Goal: Task Accomplishment & Management: Use online tool/utility

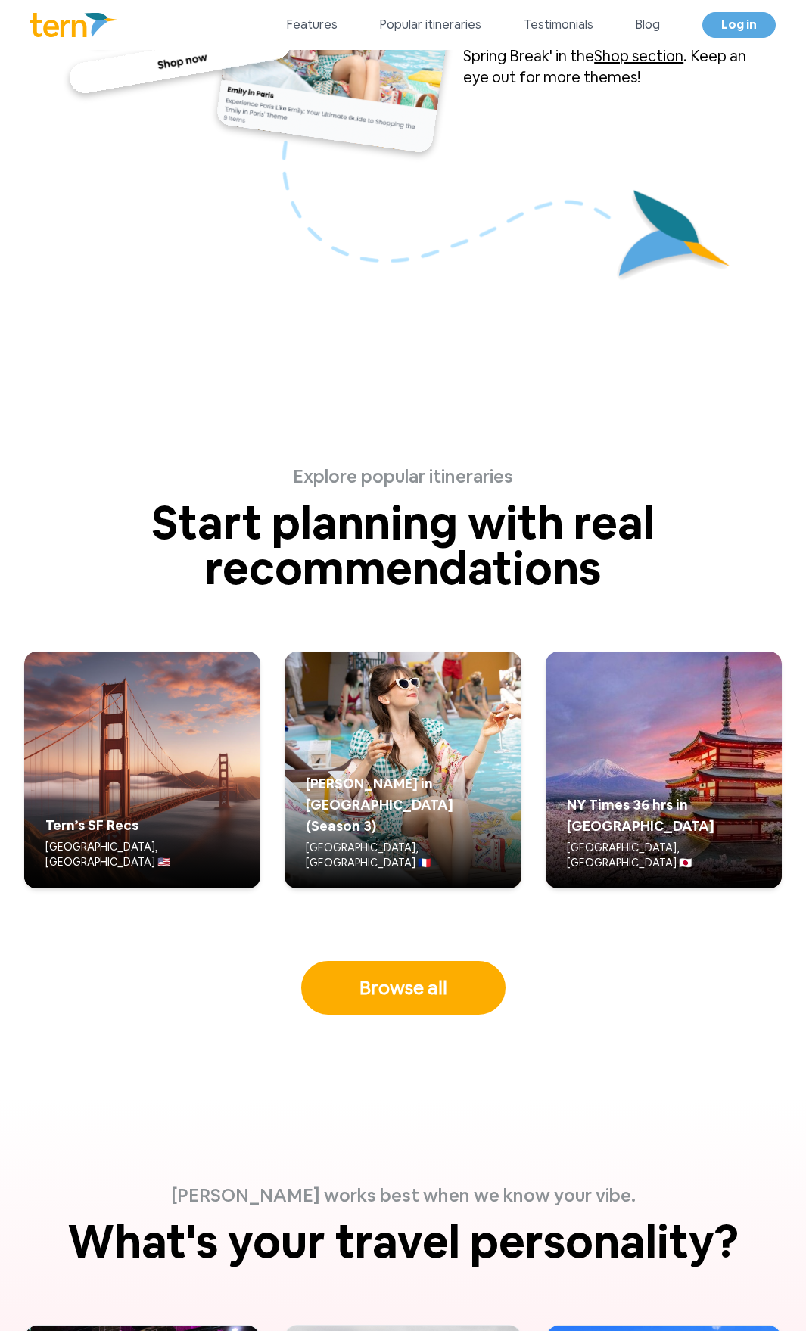
scroll to position [4023, 0]
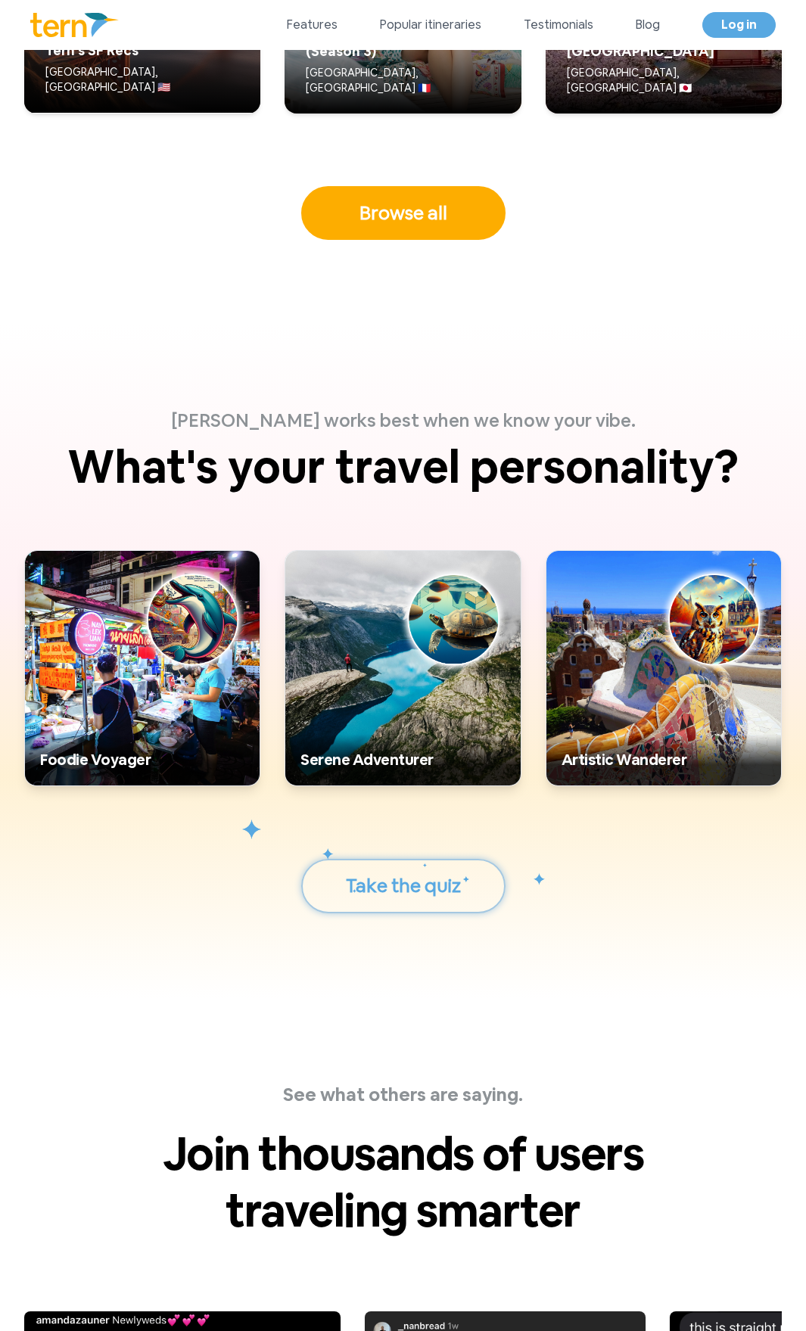
click at [348, 859] on button "Take the quiz" at bounding box center [403, 886] width 204 height 54
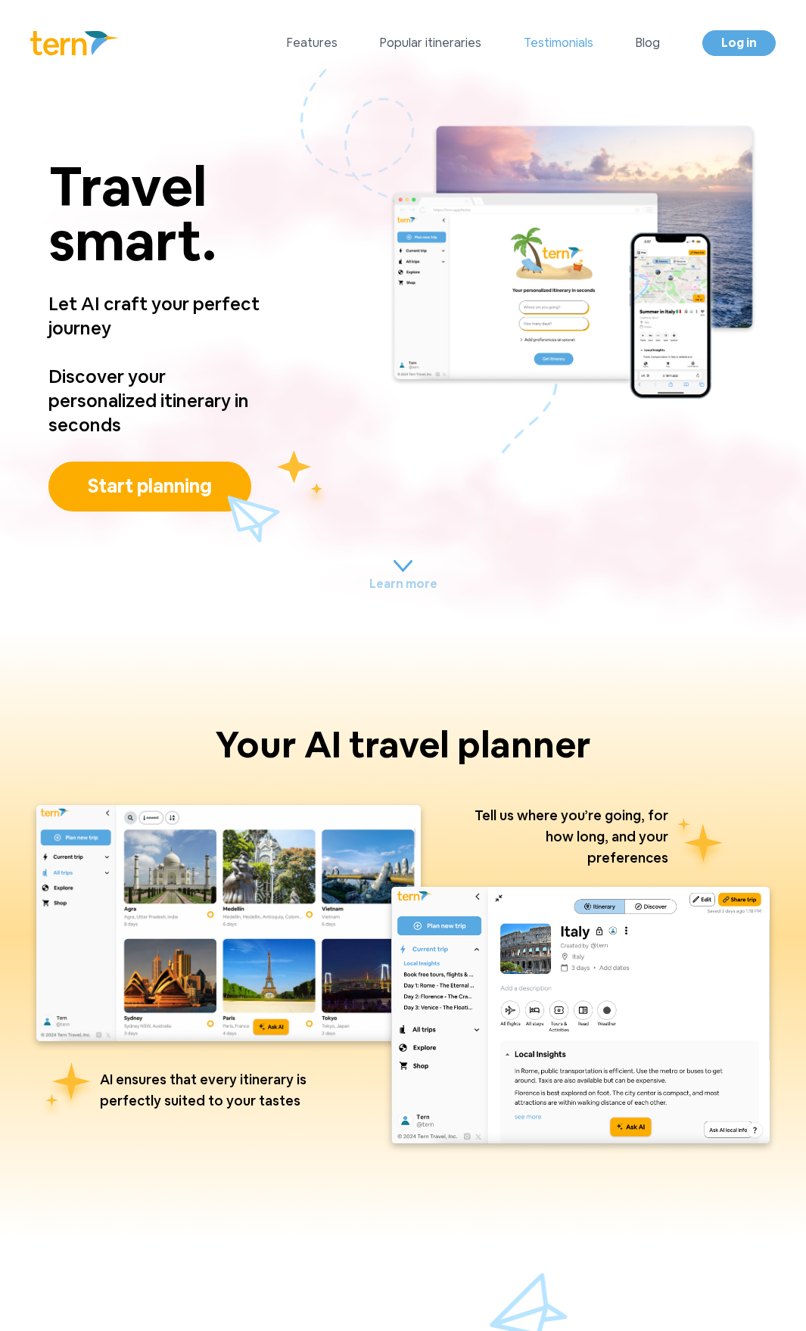
click at [588, 39] on link "Testimonials" at bounding box center [558, 43] width 70 height 18
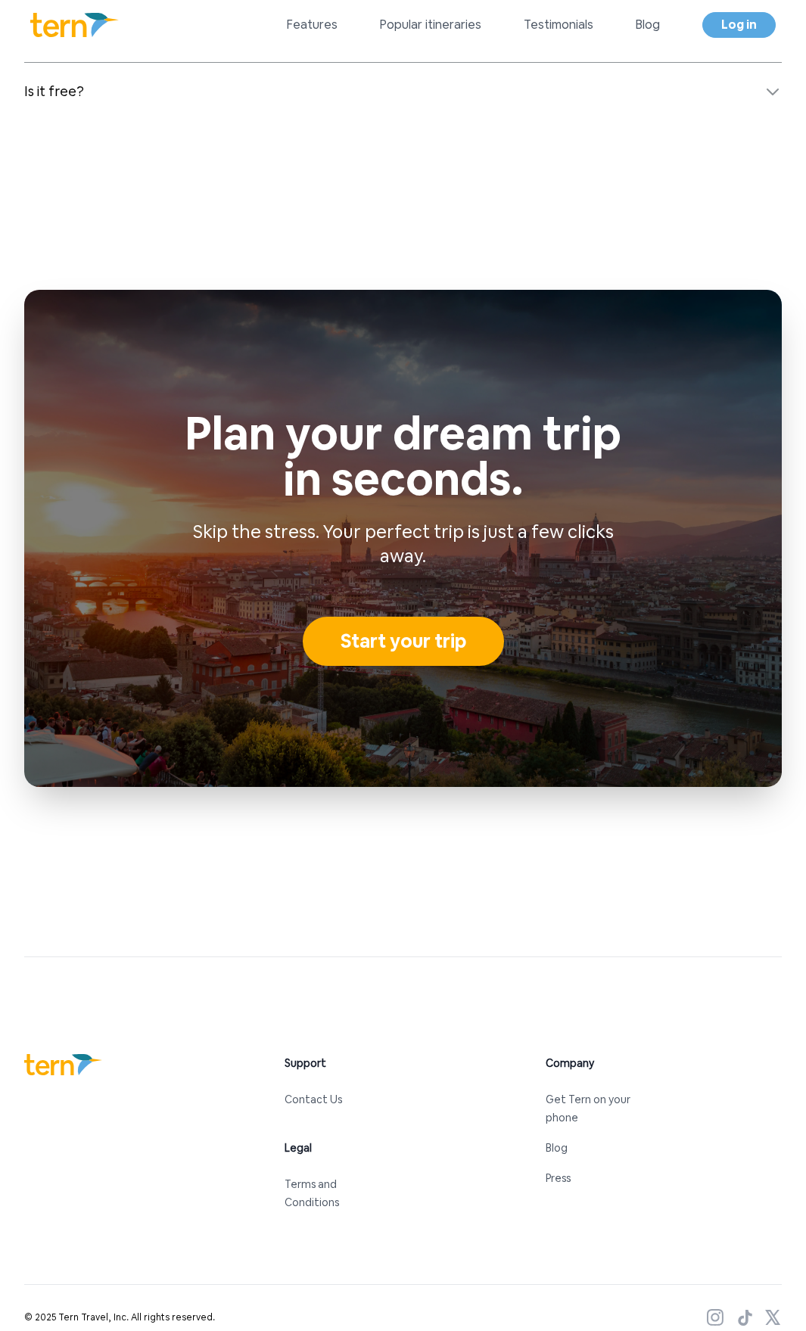
scroll to position [6014, 0]
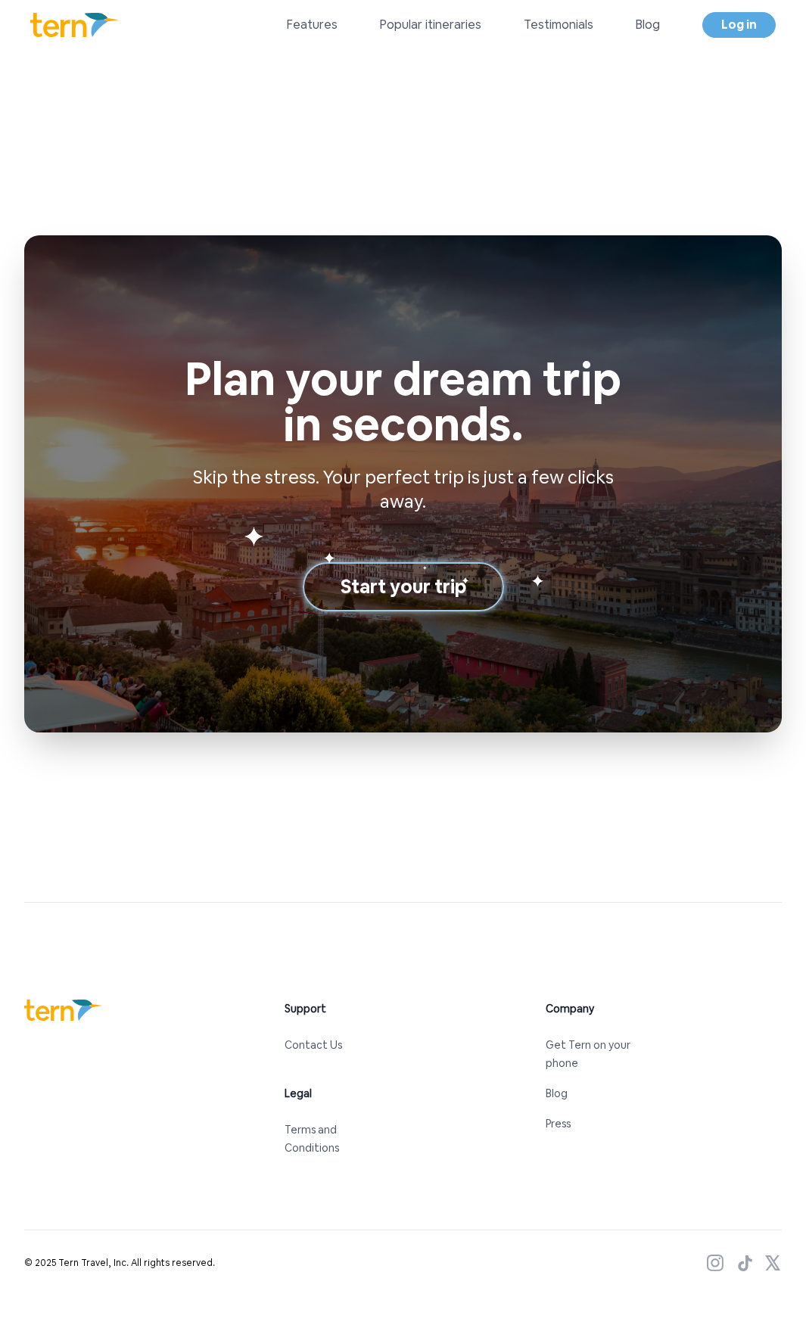
click at [422, 568] on button "Start your trip" at bounding box center [403, 587] width 201 height 50
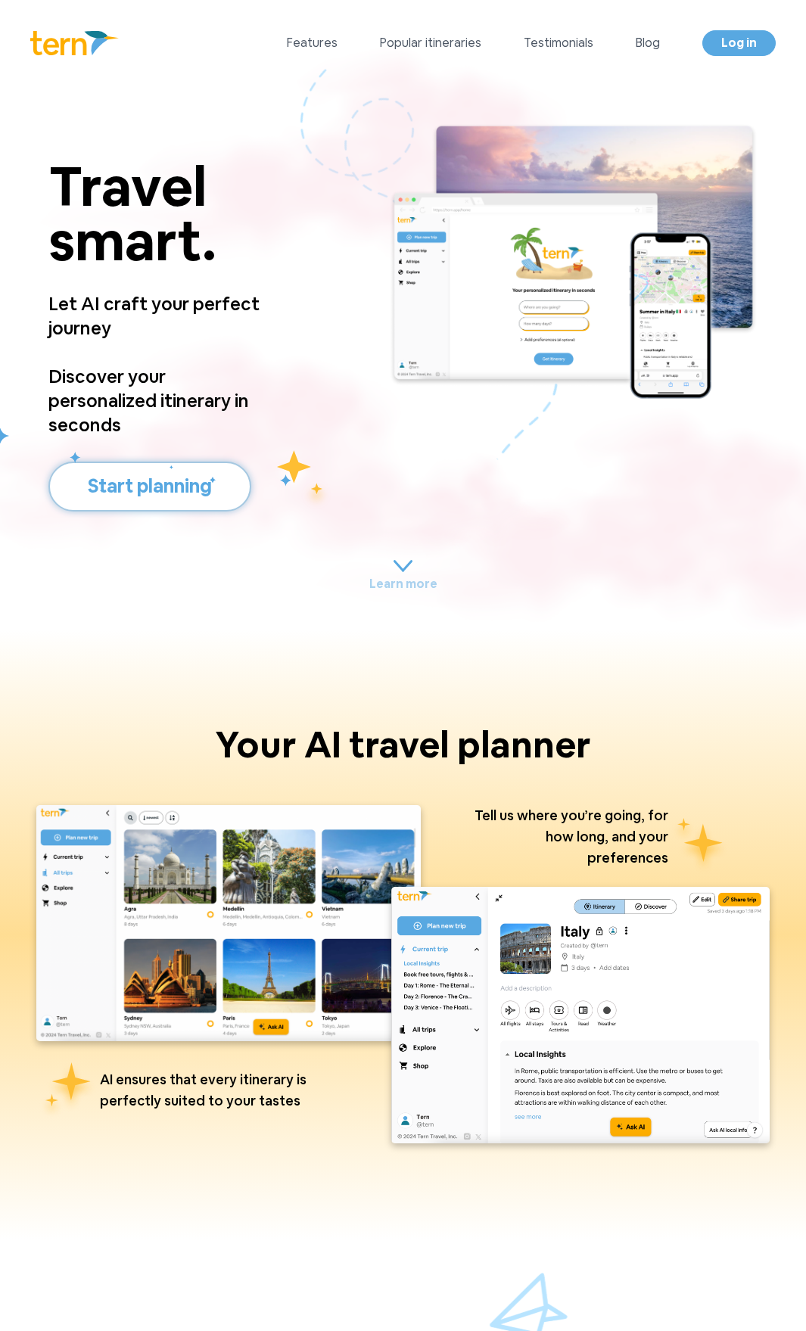
drag, startPoint x: 141, startPoint y: 984, endPoint x: 320, endPoint y: 421, distance: 590.4
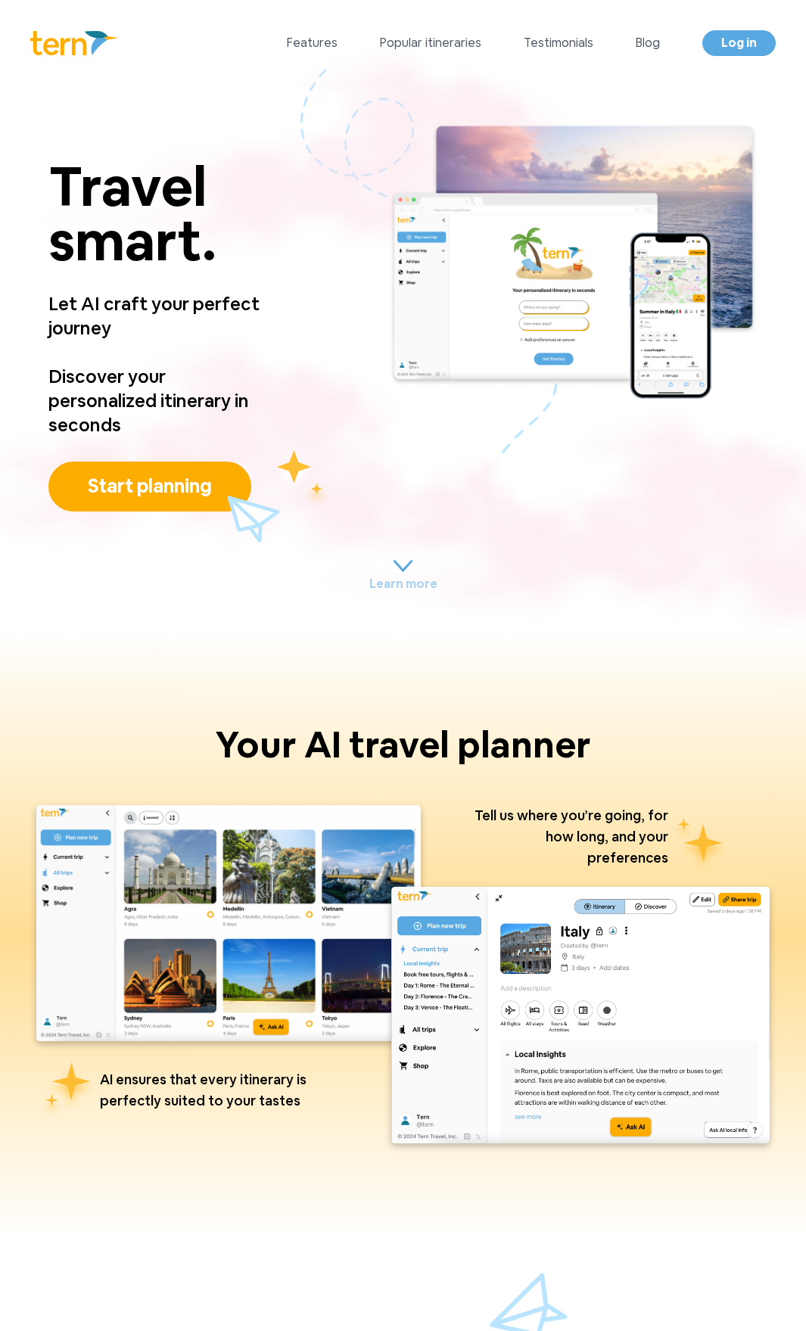
click at [252, 332] on p "Let AI craft your perfect journey" at bounding box center [154, 316] width 213 height 97
click at [536, 309] on img at bounding box center [573, 264] width 368 height 283
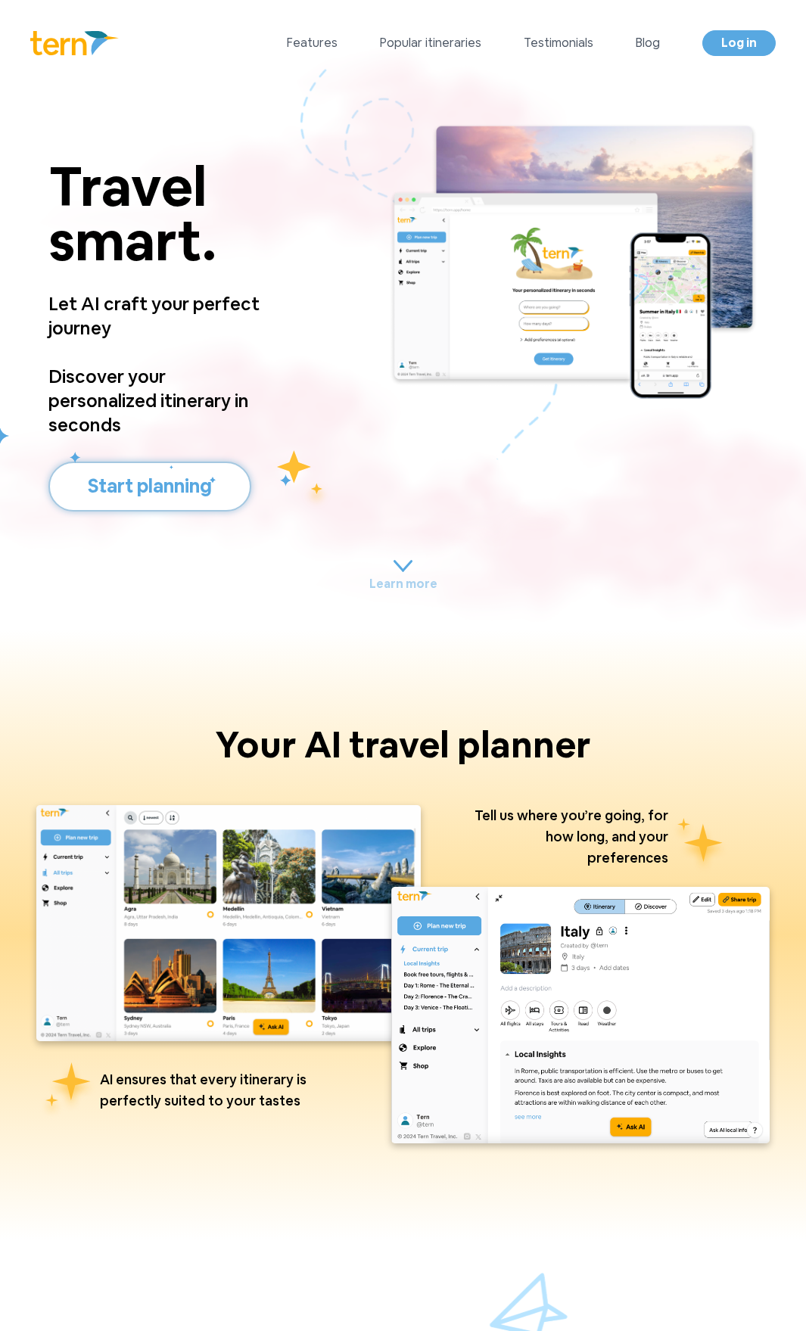
click at [131, 479] on button "Start planning" at bounding box center [149, 486] width 203 height 50
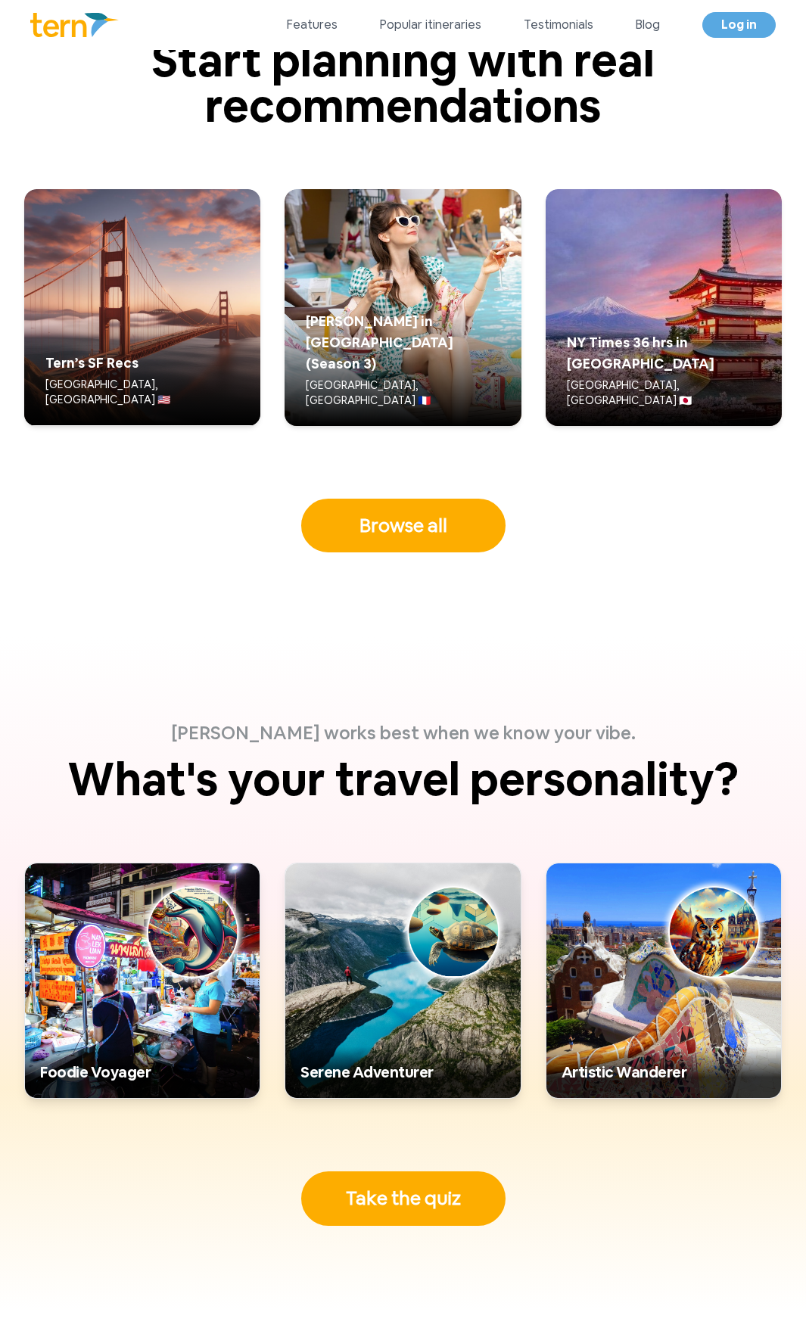
scroll to position [3741, 0]
